Goal: Obtain resource: Obtain resource

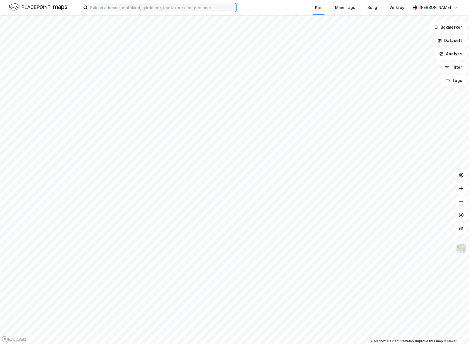
click at [199, 5] on input at bounding box center [162, 7] width 149 height 8
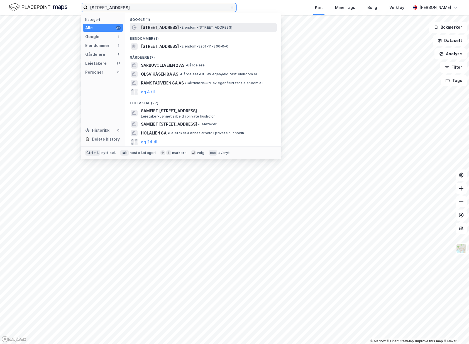
type input "[STREET_ADDRESS]"
click at [198, 31] on div "[STREET_ADDRESS] • Eiendom • [STREET_ADDRESS]" at bounding box center [203, 27] width 147 height 9
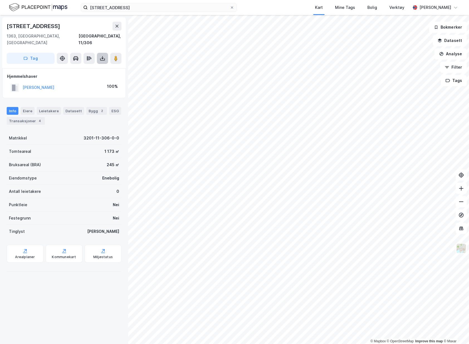
click at [102, 56] on button at bounding box center [102, 58] width 11 height 11
click at [98, 65] on div "Last ned grunnbok" at bounding box center [78, 69] width 59 height 9
click at [84, 29] on div "[STREET_ADDRESS]" at bounding box center [64, 26] width 115 height 9
click at [112, 54] on button at bounding box center [115, 58] width 11 height 11
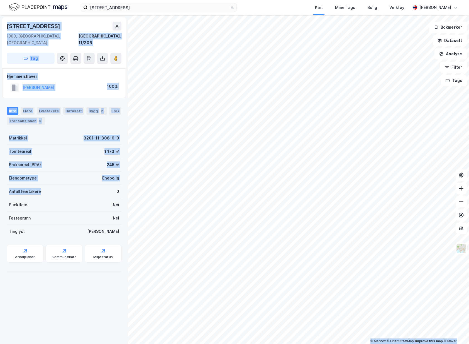
click at [219, 169] on div "© Mapbox © OpenStreetMap Improve this map © Maxar [STREET_ADDRESS] Tag Hjemmels…" at bounding box center [234, 179] width 469 height 329
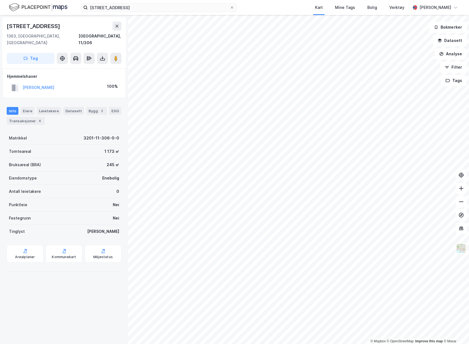
drag, startPoint x: 33, startPoint y: 315, endPoint x: 49, endPoint y: 304, distance: 19.1
click at [33, 315] on div "Sarbuvollveien 8a 1363, [GEOGRAPHIC_DATA], [GEOGRAPHIC_DATA], 11/306 Tag Hjemme…" at bounding box center [64, 179] width 128 height 329
